Goal: Obtain resource: Obtain resource

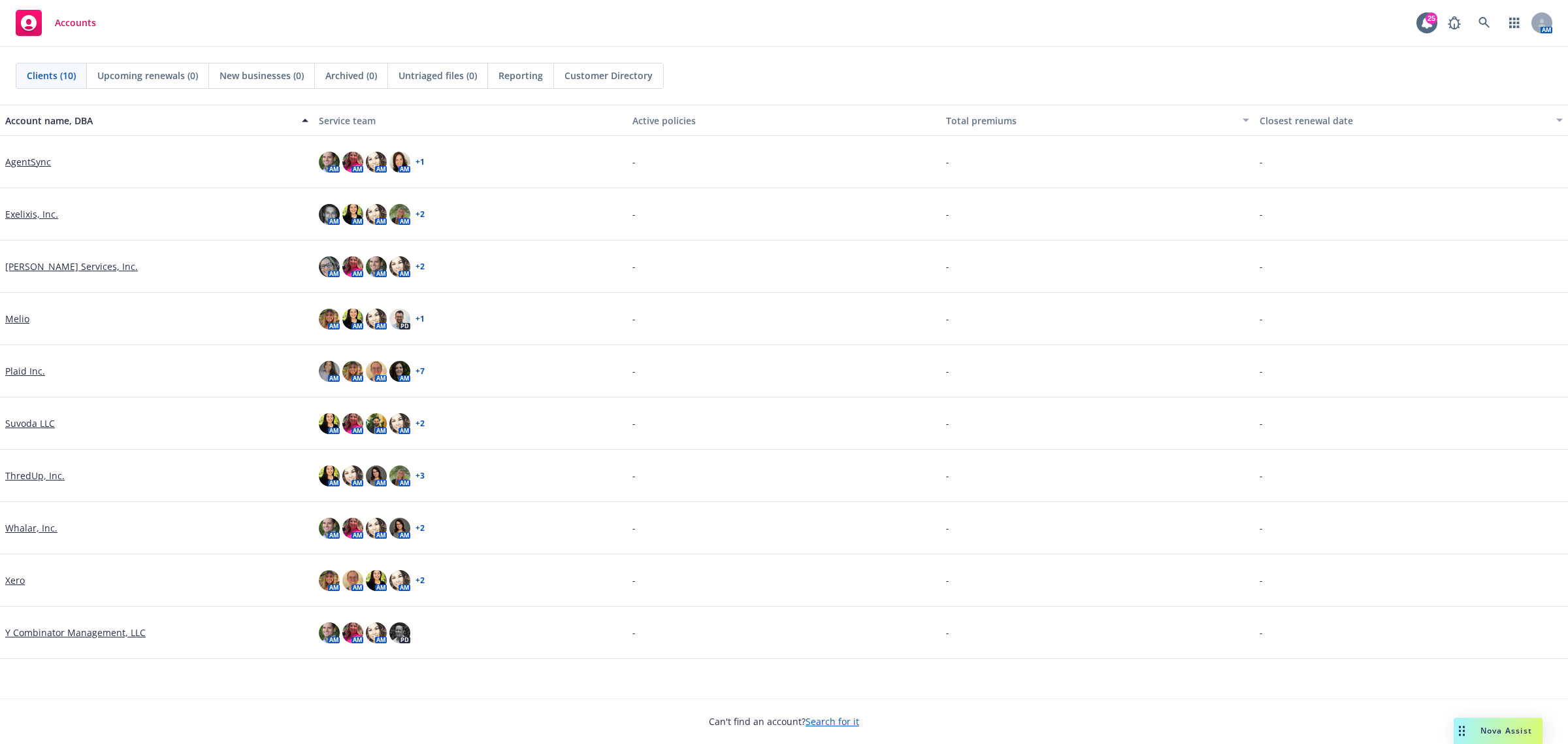
click at [40, 161] on link "AgentSync" at bounding box center [28, 162] width 46 height 14
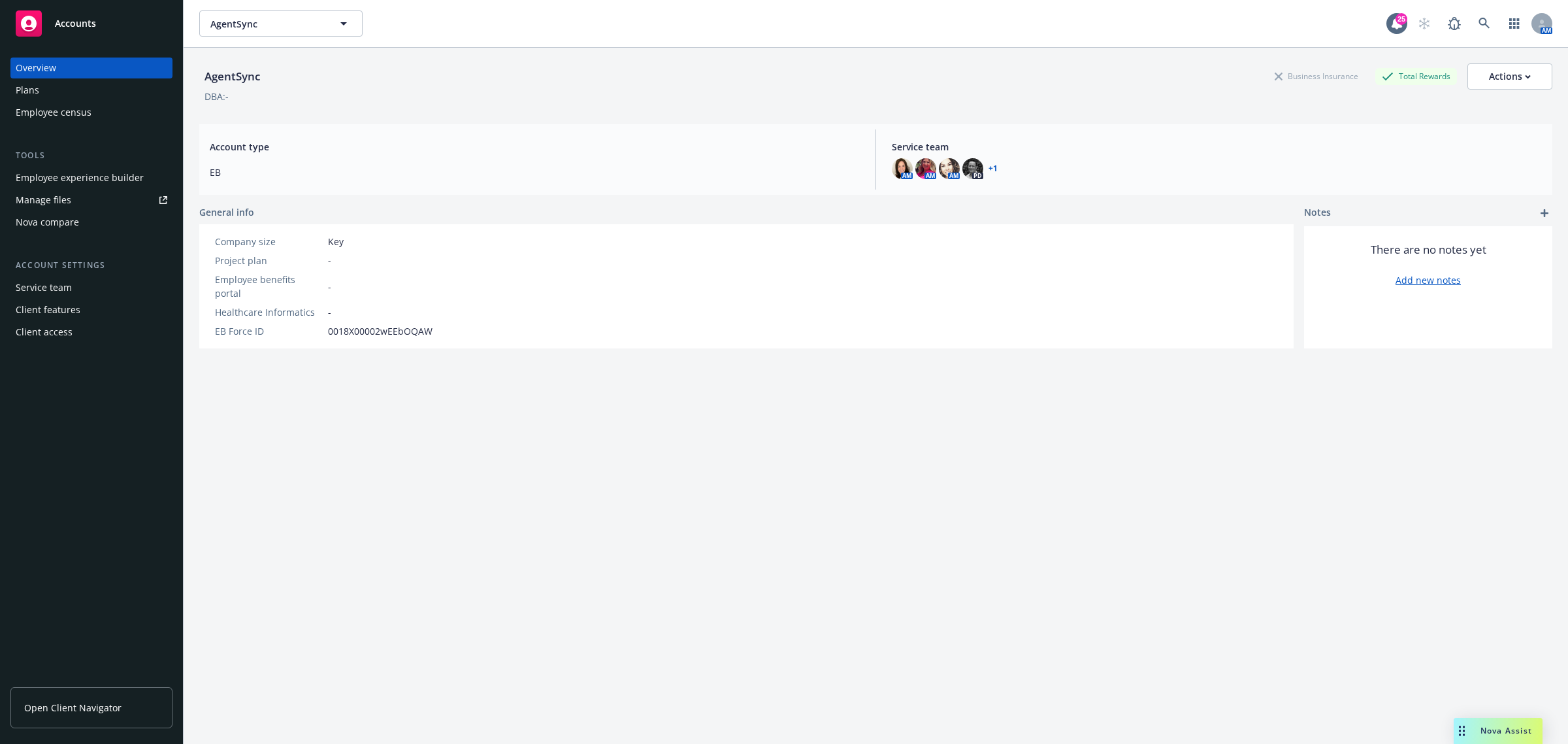
click at [66, 700] on link "Open Client Navigator" at bounding box center [91, 707] width 162 height 41
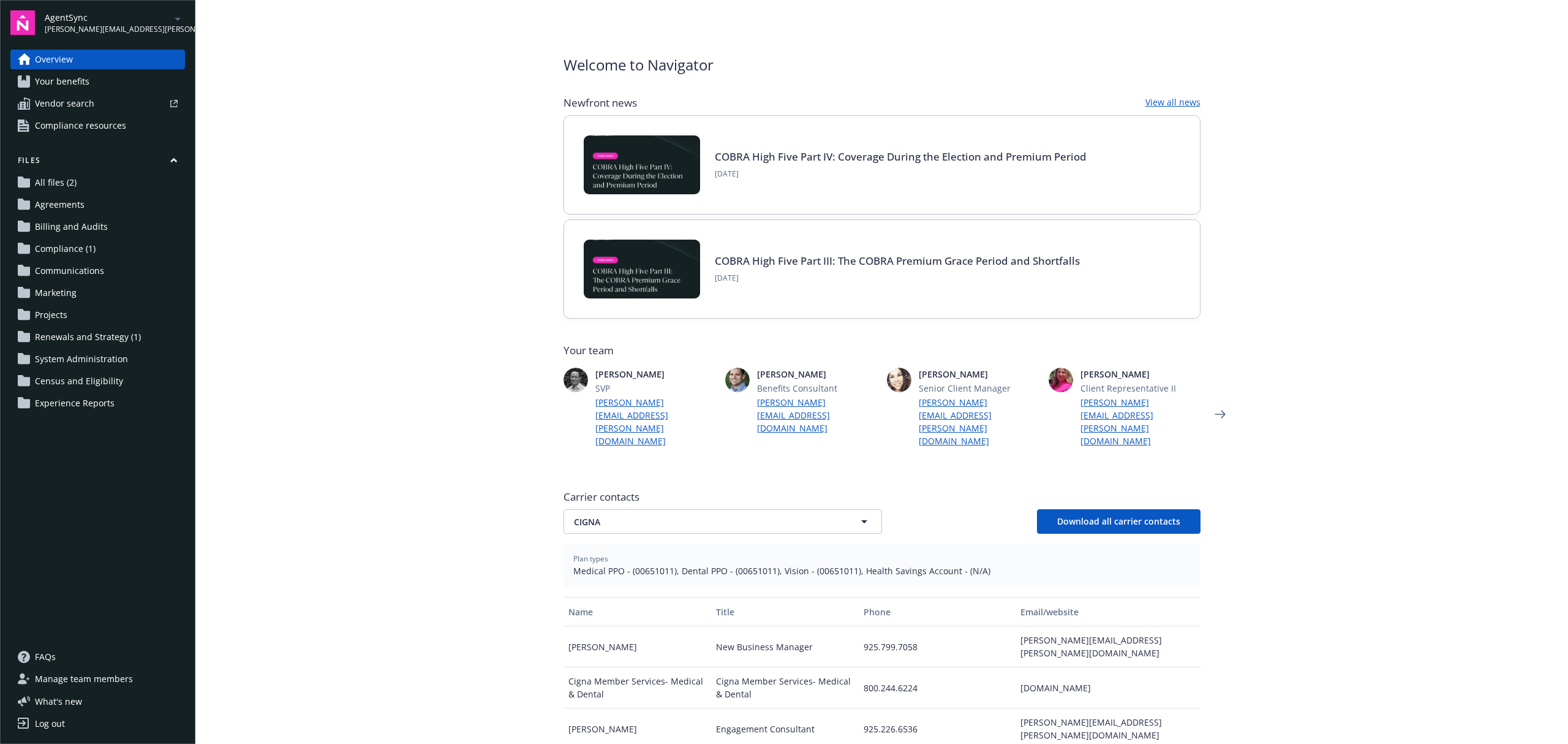
click at [69, 78] on span "Your benefits" at bounding box center [62, 81] width 54 height 20
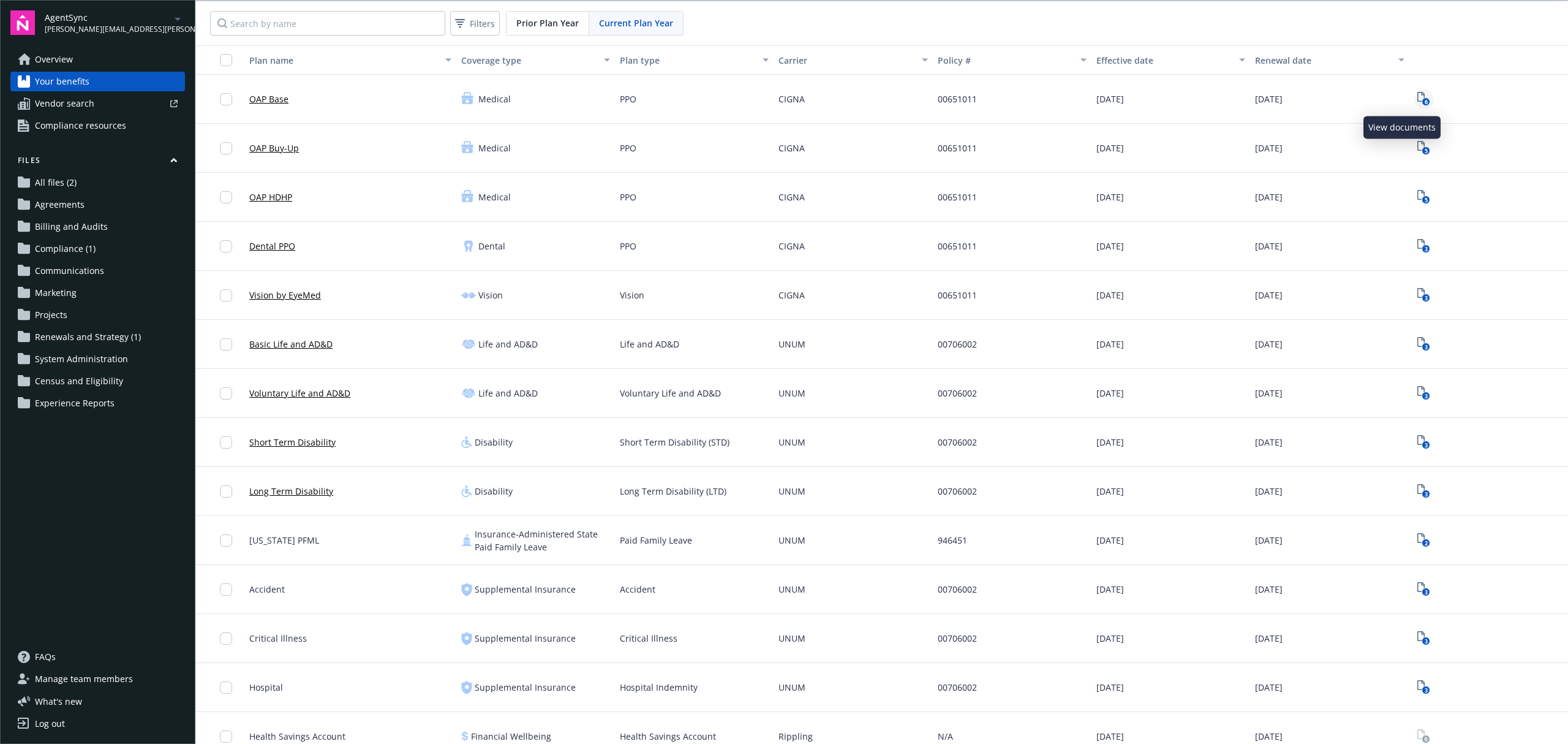
click at [1417, 96] on icon "6" at bounding box center [1424, 99] width 13 height 14
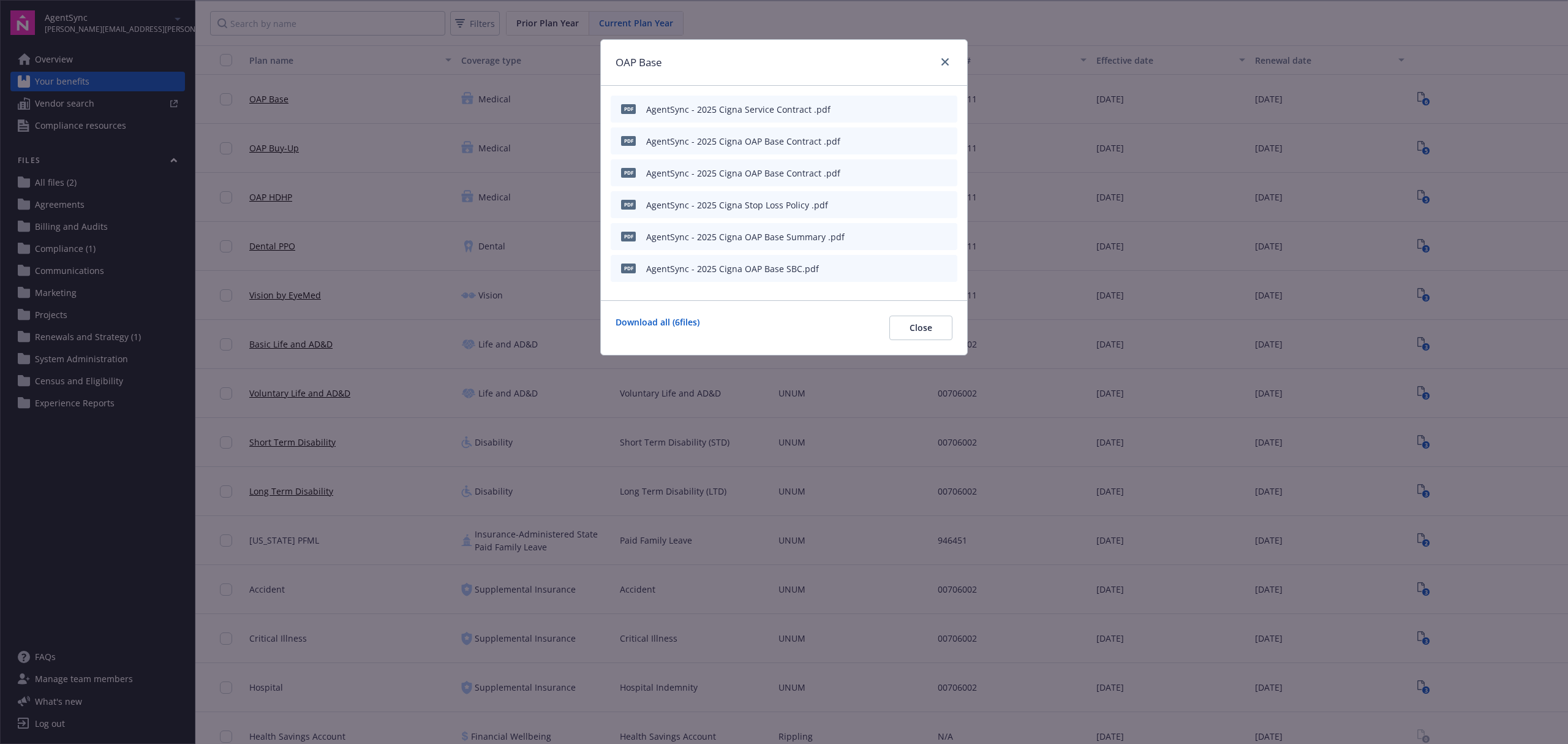
click at [939, 138] on div at bounding box center [928, 141] width 48 height 13
click at [943, 137] on icon "preview file" at bounding box center [945, 140] width 11 height 8
